Goal: Information Seeking & Learning: Learn about a topic

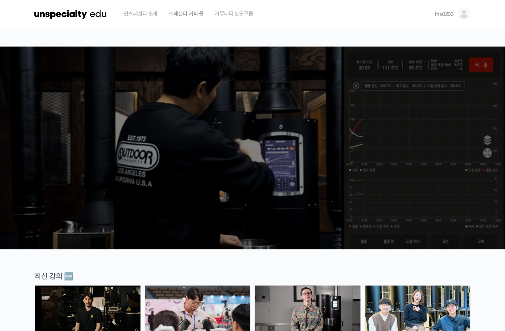
click at [393, 23] on div "언스페셜티 소개 스페셜티 커피 몰 커뮤니티 & 도구들" at bounding box center [272, 14] width 309 height 28
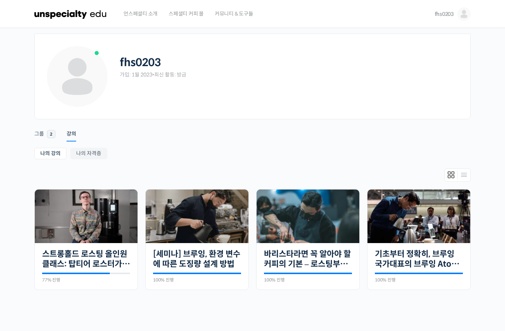
click at [91, 215] on img at bounding box center [86, 217] width 103 height 54
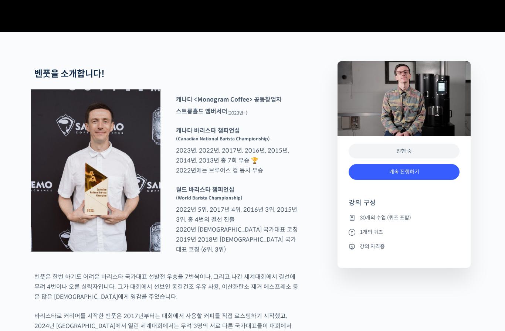
click at [442, 180] on link "계속 진행하기" at bounding box center [404, 172] width 111 height 16
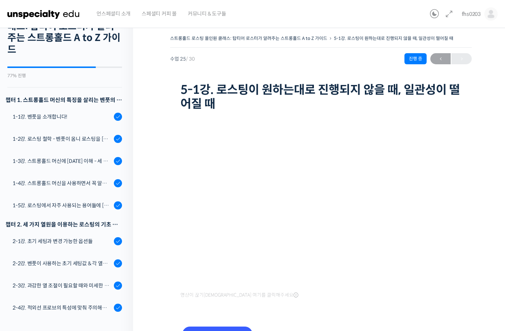
scroll to position [40, 0]
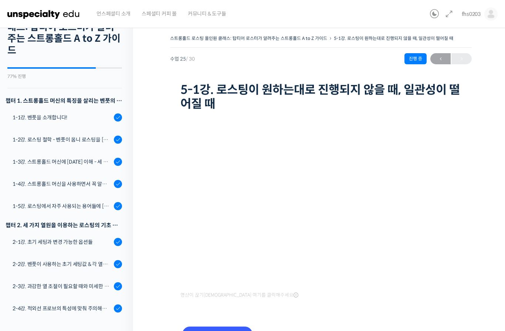
click at [145, 272] on div "스트롱홀드 로스팅 올인원 클래스: 탑티어 로스터가 알려주는 스트롱홀드 A to Z 가이드 5-1강. 로스팅이 원하는대로 진행되지 않을 때, 일…" at bounding box center [321, 199] width 376 height 355
click at [68, 239] on div "2-1강. 초기 세팅과 변경 가능한 옵션들" at bounding box center [62, 242] width 99 height 8
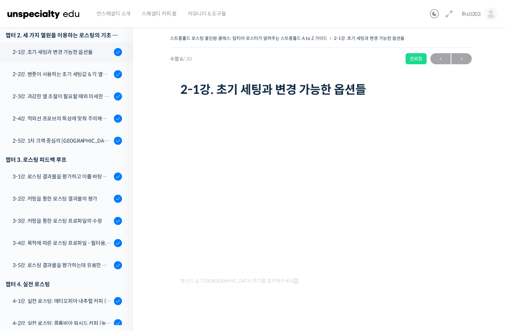
click at [25, 77] on div "2-2강. 벤풋이 사용하는 초기 세팅값 & 각 열원이 하는 역할" at bounding box center [62, 74] width 99 height 8
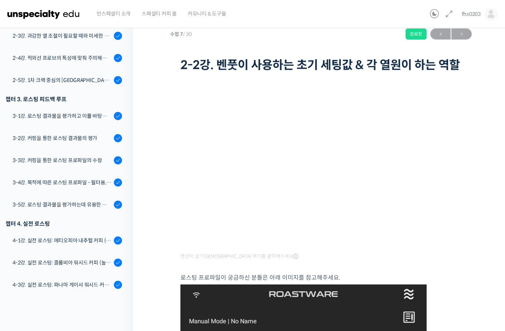
scroll to position [26, 0]
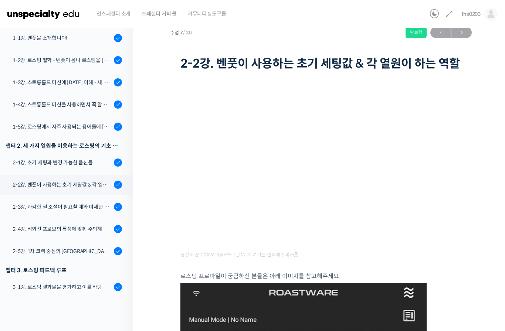
scroll to position [94, 0]
click at [42, 210] on link "2-3강. 과감한 열 조절이 필요할 때와 미세한 열 조절이 필요할 때" at bounding box center [64, 206] width 137 height 20
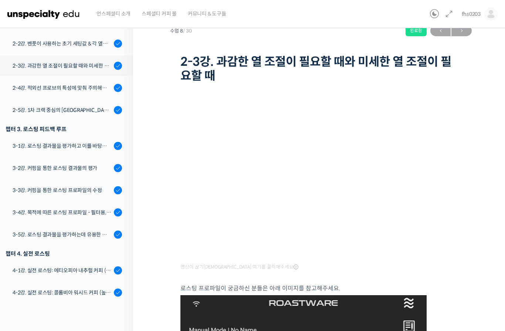
scroll to position [230, 0]
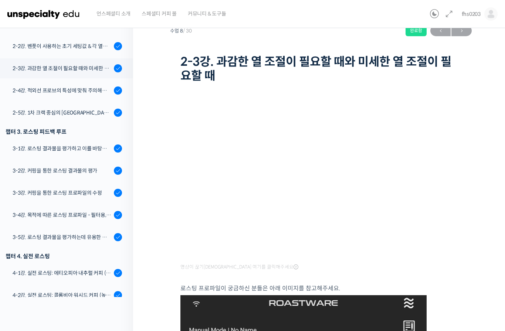
click at [24, 93] on div "2-4강. 적외선 프로브의 특성에 맞춰 주의해야 할 점들" at bounding box center [62, 91] width 99 height 8
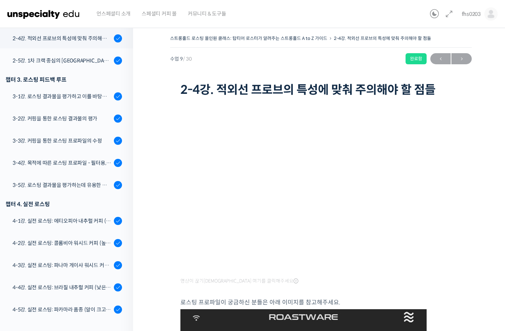
click at [25, 99] on div "3-1강. 로스팅 결과물을 평가하고 이를 바탕으로 프로파일을 설계하는 방법" at bounding box center [62, 96] width 99 height 8
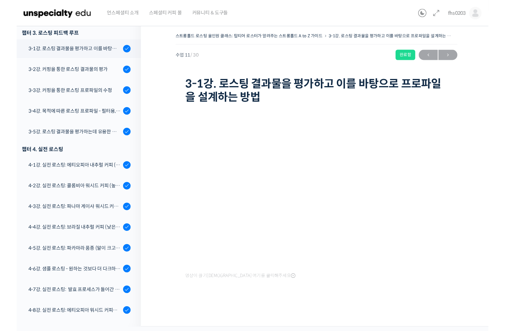
scroll to position [10, 0]
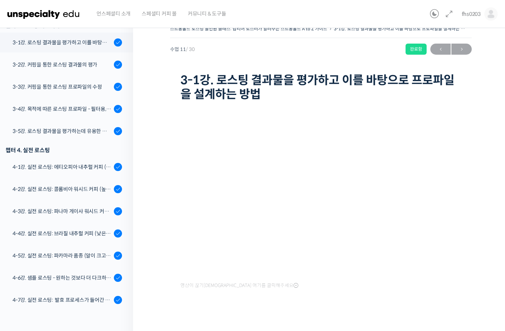
click at [35, 60] on link "3-2강. 커핑을 통한 로스팅 결과물의 평가" at bounding box center [64, 65] width 137 height 20
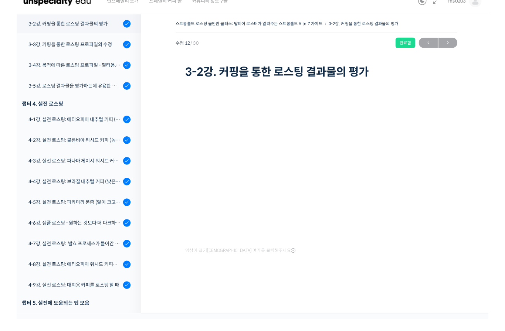
scroll to position [4, 0]
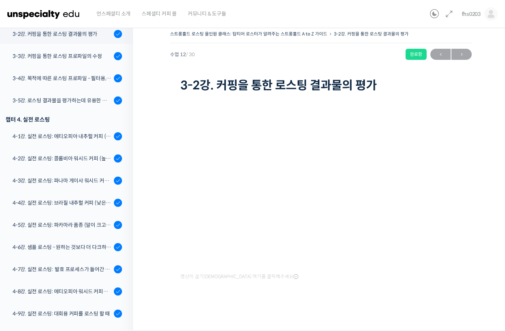
click at [30, 55] on div "3-3강. 커핑을 통한 로스팅 프로파일의 수정" at bounding box center [62, 56] width 99 height 8
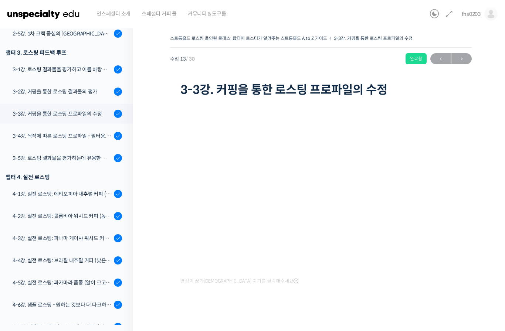
scroll to position [336, 0]
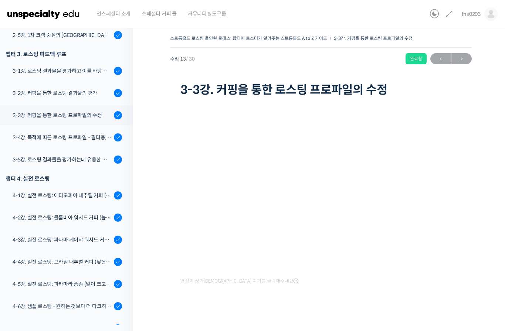
click at [90, 136] on div "3-4강. 목적에 따른 로스팅 프로파일 - 필터용, 에스프레소용" at bounding box center [62, 138] width 99 height 8
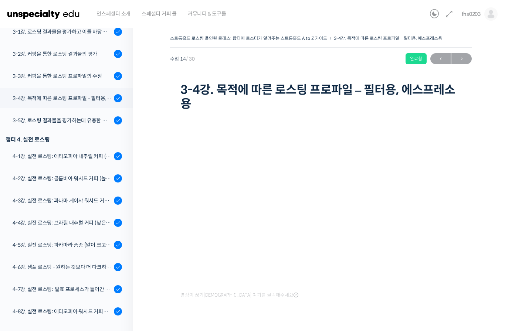
scroll to position [374, 0]
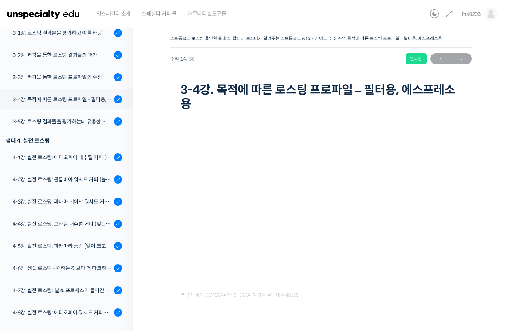
click at [28, 123] on div "3-5강. 로스팅 결과물을 평가하는데 유용한 팁들 - 연수를 활용한 커핑, 커핑용 분쇄도 찾기, 로스트 레벨에 따른 QC 등" at bounding box center [62, 122] width 99 height 8
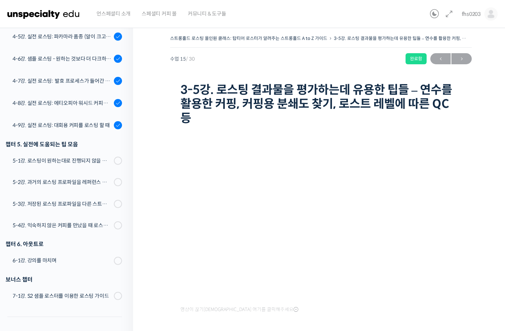
scroll to position [584, 0]
click at [51, 223] on div "5-4강. 익숙하지 않은 커피를 만났을 때 로스팅 전략 세우는 방법" at bounding box center [62, 225] width 99 height 8
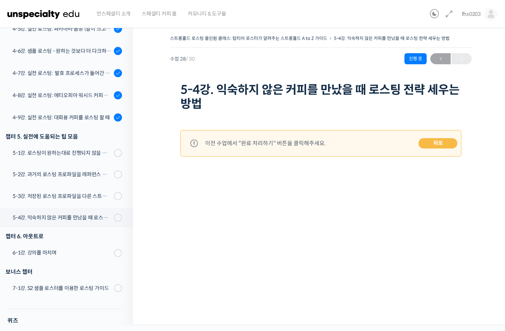
click at [24, 199] on div "5-3강. 저장된 로스팅 프로파일을 다른 스트롱홀드 로스팅 머신에서 적용할 경우에 보정하는 방법" at bounding box center [62, 196] width 99 height 8
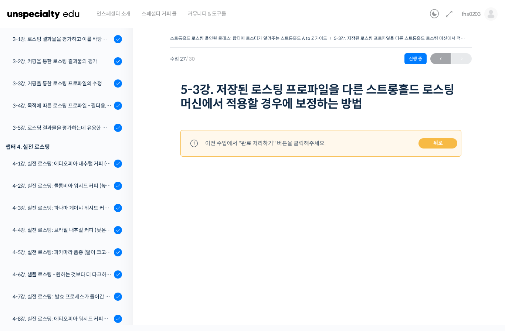
scroll to position [364, 0]
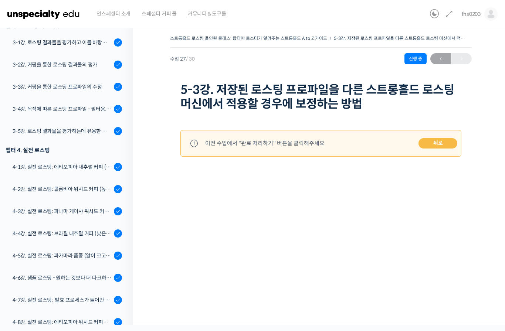
click at [34, 135] on div "3-5강. 로스팅 결과물을 평가하는데 유용한 팁들 - 연수를 활용한 커핑, 커핑용 분쇄도 찾기, 로스트 레벨에 따른 QC 등" at bounding box center [62, 131] width 99 height 8
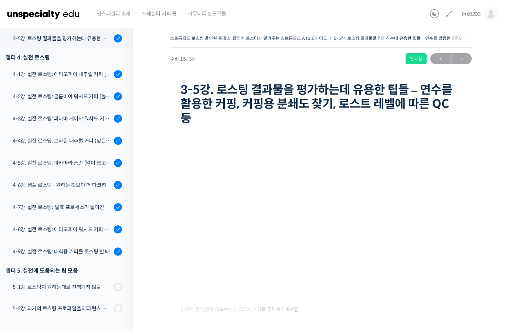
click at [24, 98] on div "4-2강. 실전 로스팅: 콜롬비아 워시드 커피 (높은 밀도와 수분율 때문에 1차 크랙에서 많은 수분을 방출하는 경우)" at bounding box center [62, 96] width 99 height 8
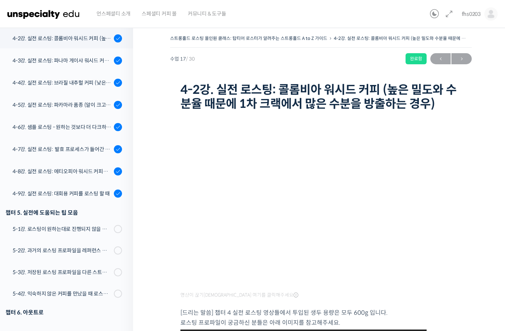
click at [66, 231] on div "5-1강. 로스팅이 원하는대로 진행되지 않을 때, 일관성이 떨어질 때" at bounding box center [62, 229] width 99 height 8
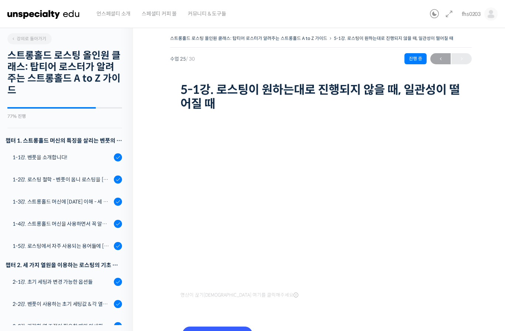
scroll to position [591, 0]
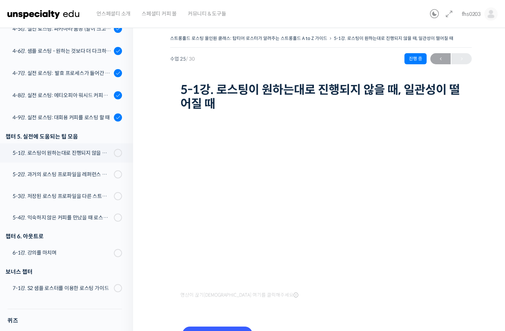
click at [71, 223] on link "5-4강. 익숙하지 않은 커피를 만났을 때 로스팅 전략 세우는 방법" at bounding box center [64, 217] width 137 height 19
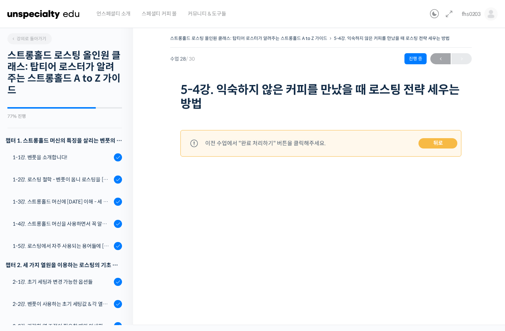
click at [72, 198] on div "1-3강. 스트롱홀드 머신에 [DATE] 이해 - 세 가지 열원이 만들어내는 변화" at bounding box center [62, 202] width 99 height 8
click at [78, 185] on link "1-2강. 로스팅 철학 - 벤풋이 옴니 로스팅을 [DATE] 않는 이유" at bounding box center [64, 180] width 137 height 20
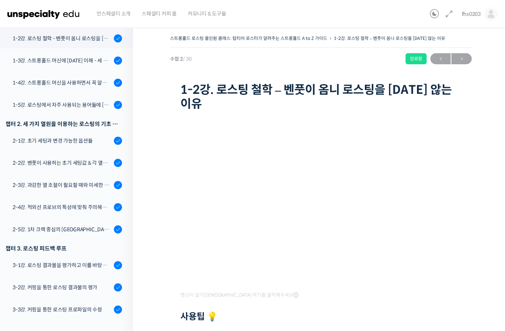
click at [504, 19] on header "언스페셜티 소개 스페셜티 커피 몰 커뮤니티 & 도구들 fhs0203 fhs0203 @fhs02031673963103 내가 등록한 강의 나의 자…" at bounding box center [252, 14] width 505 height 28
click at [497, 15] on img at bounding box center [491, 13] width 13 height 13
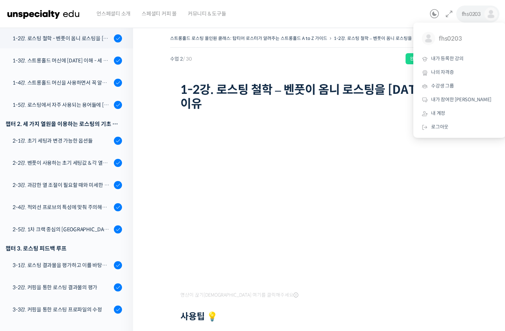
click at [461, 60] on span "내가 등록한 강의" at bounding box center [447, 58] width 33 height 6
